Goal: Task Accomplishment & Management: Use online tool/utility

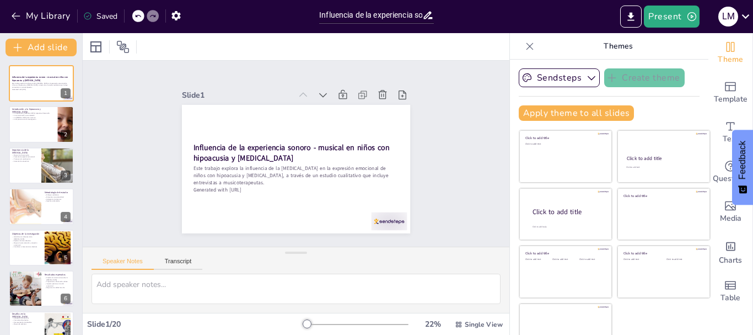
click at [524, 48] on icon at bounding box center [529, 46] width 11 height 11
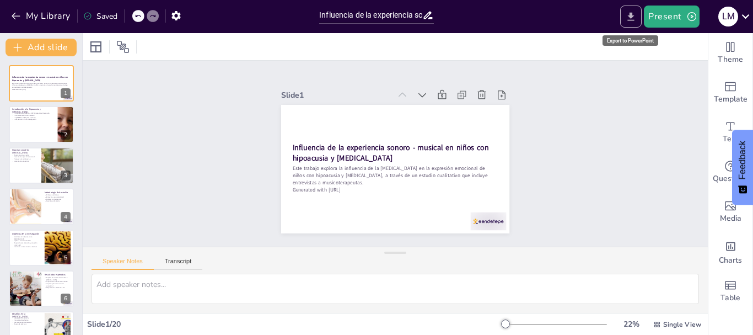
click at [629, 13] on icon "Export to PowerPoint" at bounding box center [631, 17] width 12 height 12
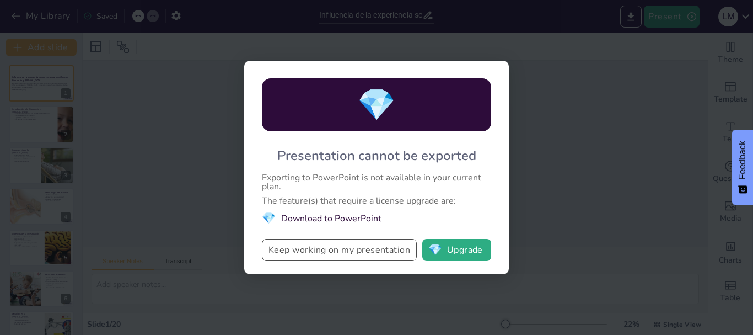
click at [390, 246] on button "Keep working on my presentation" at bounding box center [339, 250] width 155 height 22
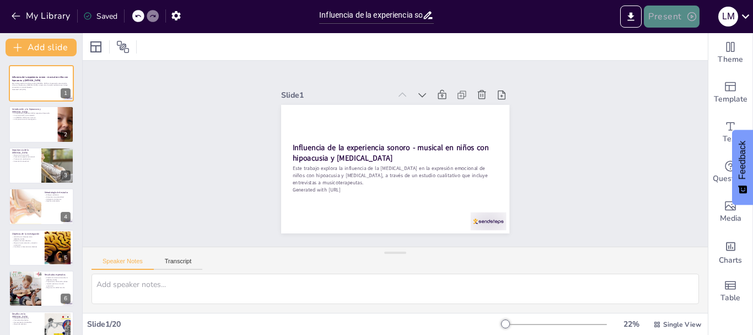
click at [687, 24] on button "Present" at bounding box center [671, 17] width 55 height 22
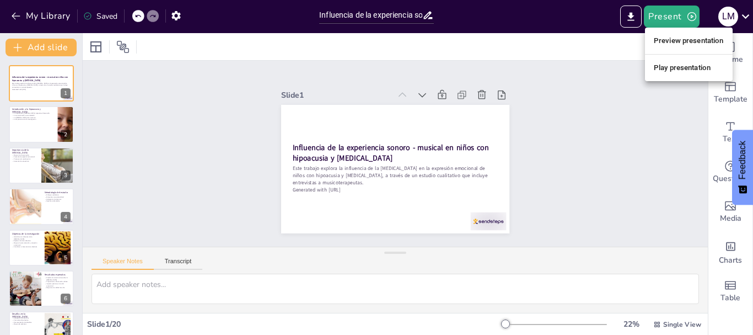
click at [690, 59] on li "Play presentation" at bounding box center [689, 68] width 88 height 18
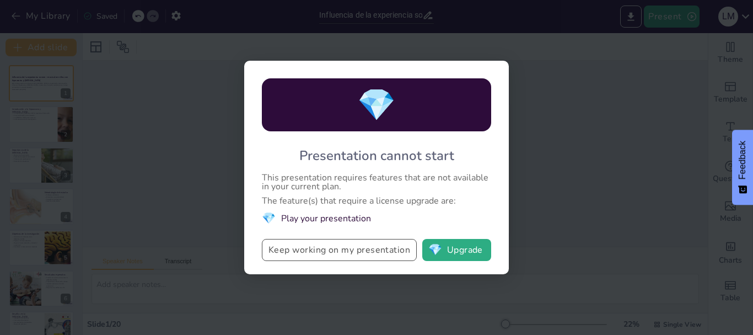
click at [368, 251] on button "Keep working on my presentation" at bounding box center [339, 250] width 155 height 22
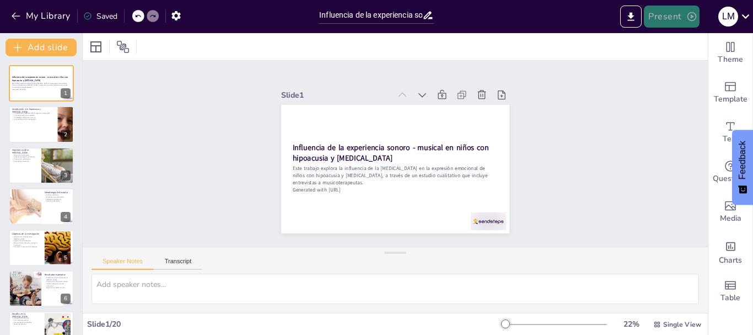
click at [666, 19] on button "Present" at bounding box center [671, 17] width 55 height 22
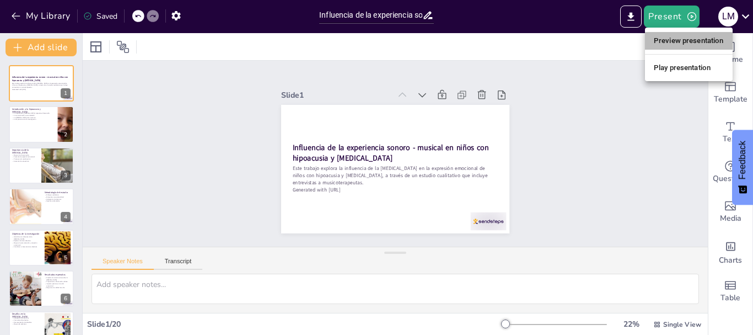
click at [660, 44] on li "Preview presentation" at bounding box center [689, 41] width 88 height 18
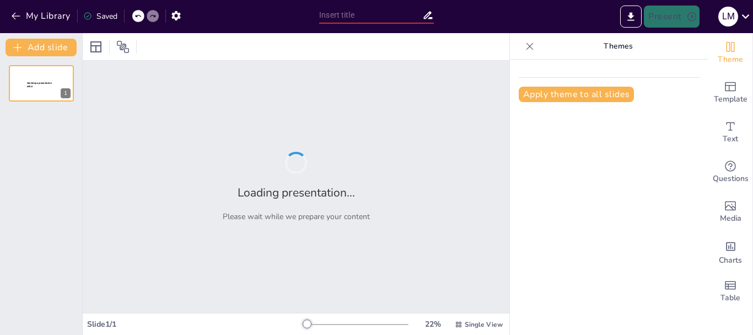
type input "Influencia de la experiencia sonoro - musical en niños con hipoacusia y [MEDICA…"
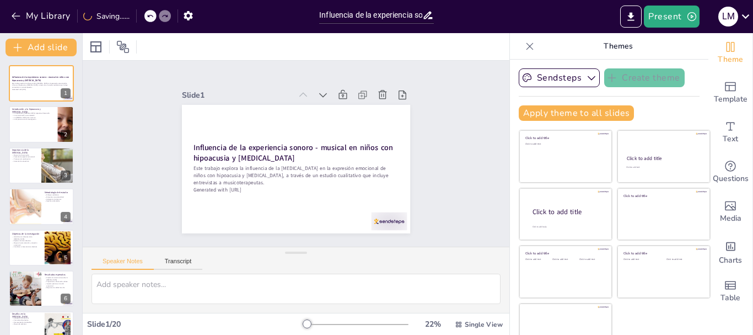
click at [521, 51] on div at bounding box center [530, 46] width 18 height 18
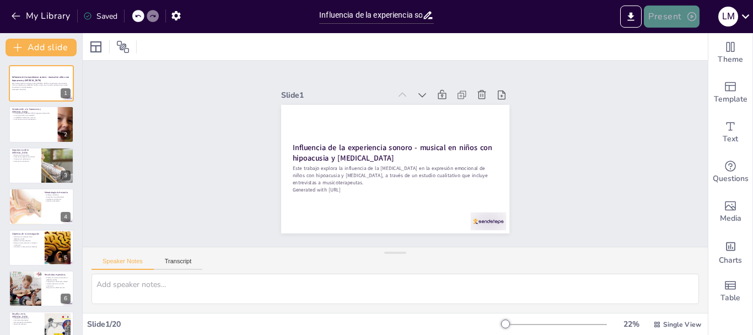
click at [681, 15] on button "Present" at bounding box center [671, 17] width 55 height 22
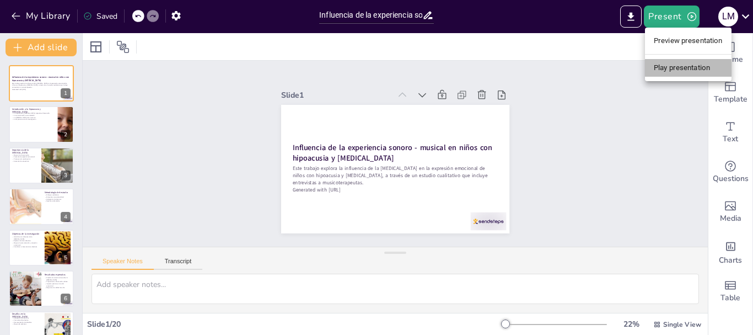
click at [655, 69] on li "Play presentation" at bounding box center [688, 68] width 87 height 18
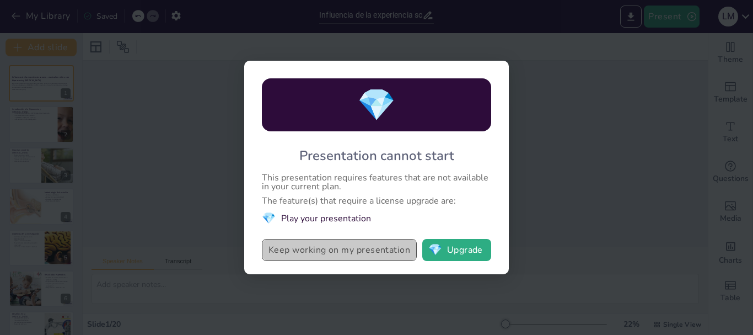
click at [322, 255] on button "Keep working on my presentation" at bounding box center [339, 250] width 155 height 22
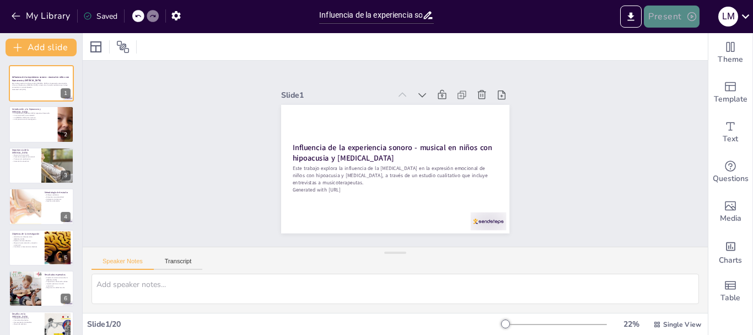
click at [660, 25] on button "Present" at bounding box center [671, 17] width 55 height 22
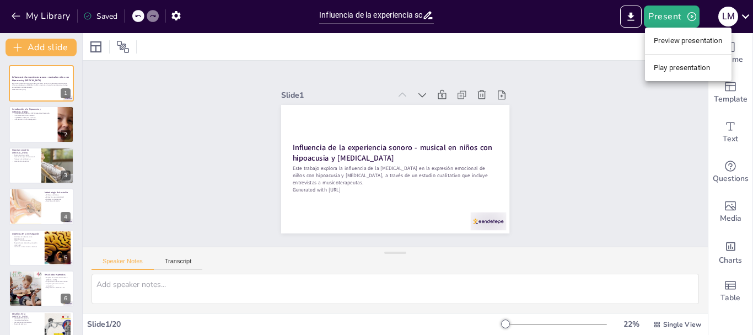
click at [656, 38] on li "Preview presentation" at bounding box center [688, 41] width 87 height 18
